Goal: Task Accomplishment & Management: Manage account settings

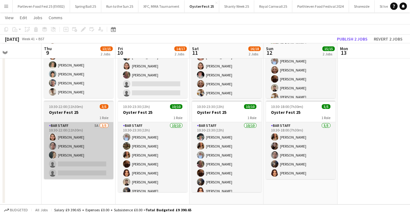
scroll to position [65, 0]
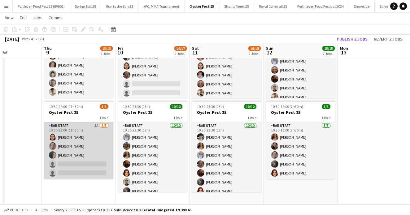
click at [98, 145] on app-card-role "Bar Staff 5A [DATE] 10:30-22:00 (11h30m) [PERSON_NAME] [PERSON_NAME] [PERSON_NA…" at bounding box center [78, 150] width 69 height 57
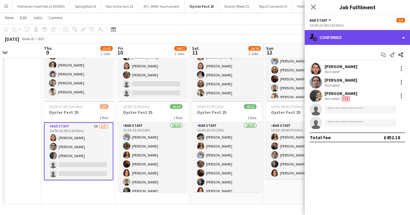
click at [337, 33] on div "single-neutral-actions-check-2 Confirmed" at bounding box center [357, 37] width 105 height 15
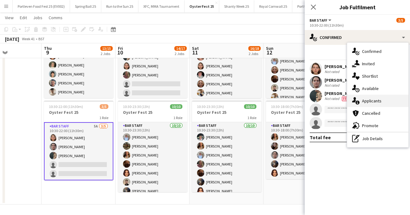
click at [369, 102] on span "Applicants" at bounding box center [372, 101] width 20 height 6
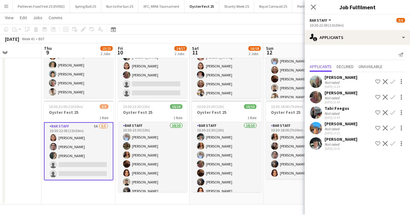
click at [211, 206] on app-board "Oyster Fest 25 user View Day view expanded Day view collapsed Month view Date p…" at bounding box center [205, 81] width 410 height 268
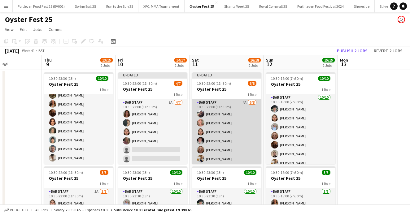
scroll to position [0, 0]
click at [251, 134] on app-card-role "Bar Staff 4A [DATE] 10:30-22:00 (11h30m) [PERSON_NAME] [PERSON_NAME] [PERSON_NA…" at bounding box center [226, 141] width 69 height 84
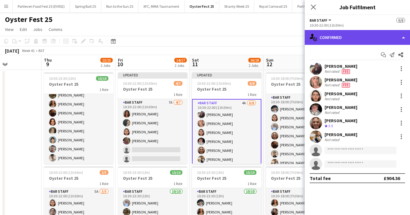
click at [329, 37] on div "single-neutral-actions-check-2 Confirmed" at bounding box center [357, 37] width 105 height 15
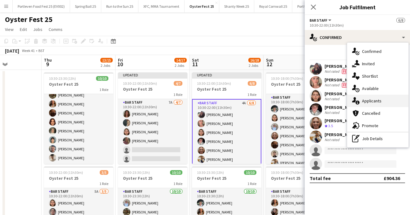
click at [367, 99] on span "Applicants" at bounding box center [372, 101] width 20 height 6
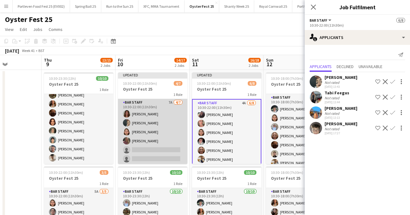
click at [170, 124] on app-card-role "Bar Staff 7A [DATE] 10:30-22:00 (11h30m) [PERSON_NAME] [PERSON_NAME] [PERSON_NA…" at bounding box center [152, 136] width 69 height 75
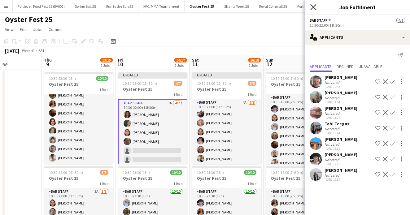
click at [315, 9] on icon at bounding box center [313, 7] width 6 height 6
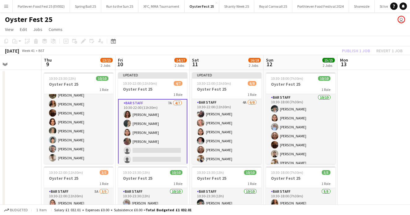
click at [356, 82] on app-date-cell at bounding box center [375, 170] width 74 height 201
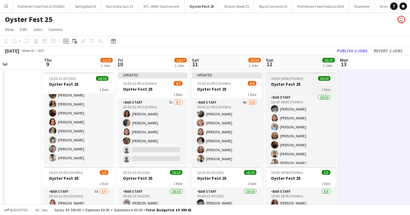
scroll to position [0, 255]
click at [280, 83] on h3 "Oyster Fest 25" at bounding box center [300, 84] width 69 height 6
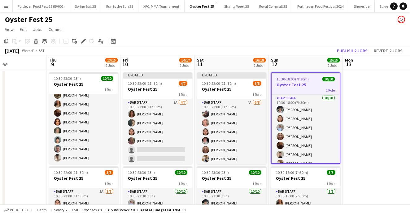
scroll to position [0, 250]
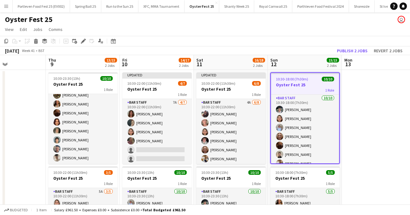
click at [280, 83] on h3 "Oyster Fest 25" at bounding box center [305, 85] width 68 height 6
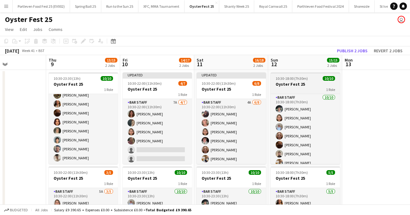
click at [280, 82] on h3 "Oyster Fest 25" at bounding box center [305, 84] width 69 height 6
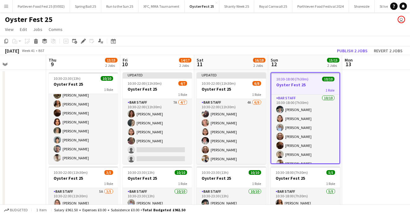
drag, startPoint x: 280, startPoint y: 82, endPoint x: 279, endPoint y: 87, distance: 4.7
click at [279, 84] on h3 "Oyster Fest 25" at bounding box center [305, 85] width 68 height 6
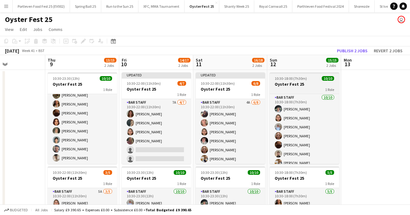
click at [279, 87] on div "1 Role" at bounding box center [304, 89] width 69 height 5
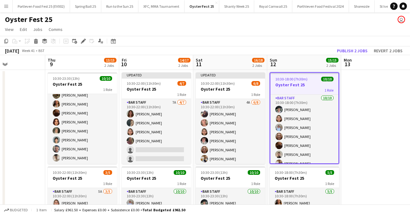
click at [393, 101] on app-date-cell at bounding box center [378, 170] width 74 height 201
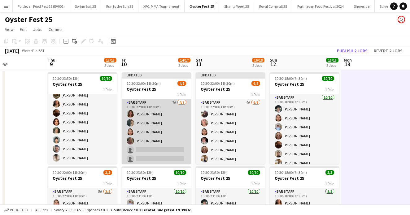
click at [186, 120] on app-card-role "Bar Staff 7A [DATE] 10:30-22:00 (11h30m) [PERSON_NAME] [PERSON_NAME] [PERSON_NA…" at bounding box center [156, 136] width 69 height 75
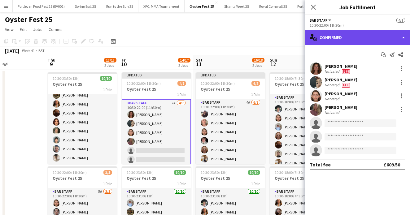
click at [357, 39] on div "single-neutral-actions-check-2 Confirmed" at bounding box center [357, 37] width 105 height 15
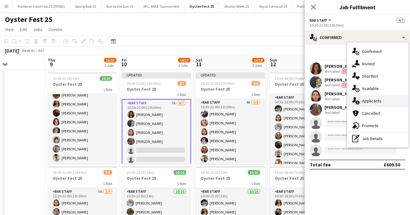
click at [367, 102] on span "Applicants" at bounding box center [372, 101] width 20 height 6
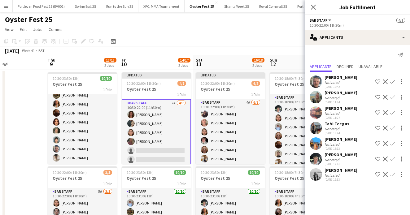
scroll to position [0, 0]
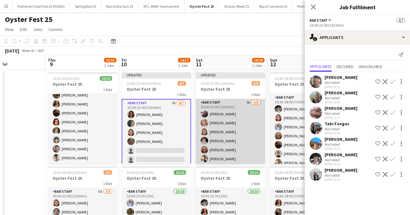
click at [238, 107] on app-card-role "Bar Staff 4A [DATE] 10:30-22:00 (11h30m) [PERSON_NAME] [PERSON_NAME] [PERSON_NA…" at bounding box center [230, 141] width 69 height 84
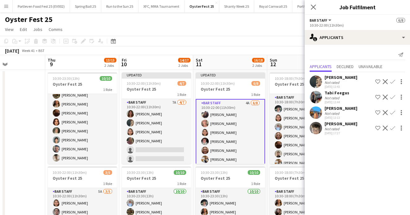
click at [241, 47] on div "[DATE] Week 41 • BST Publish 1 job Revert 1 job" at bounding box center [205, 50] width 410 height 9
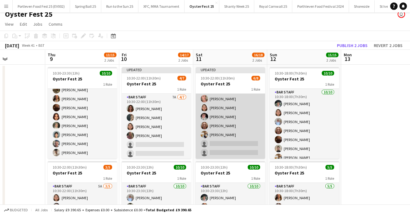
scroll to position [19, 0]
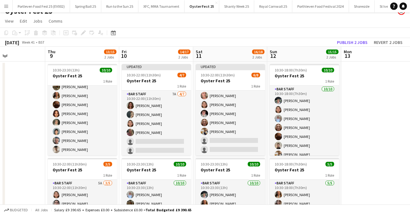
click at [369, 89] on app-date-cell at bounding box center [378, 162] width 74 height 201
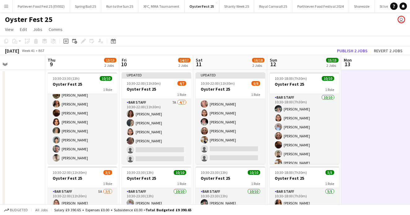
scroll to position [0, 0]
click at [179, 48] on div "[DATE] Week 41 • BST Publish 2 jobs Revert 2 jobs" at bounding box center [205, 50] width 410 height 9
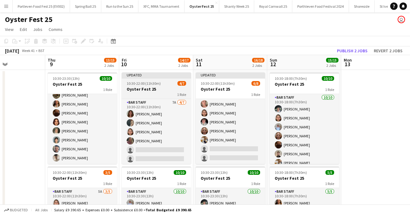
click at [163, 91] on h3 "Oyster Fest 25" at bounding box center [156, 89] width 69 height 6
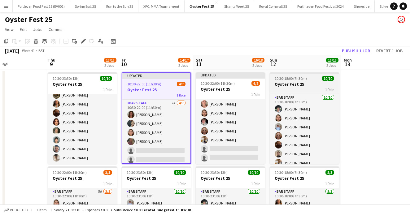
click at [307, 85] on h3 "Oyster Fest 25" at bounding box center [304, 84] width 69 height 6
